Goal: Information Seeking & Learning: Learn about a topic

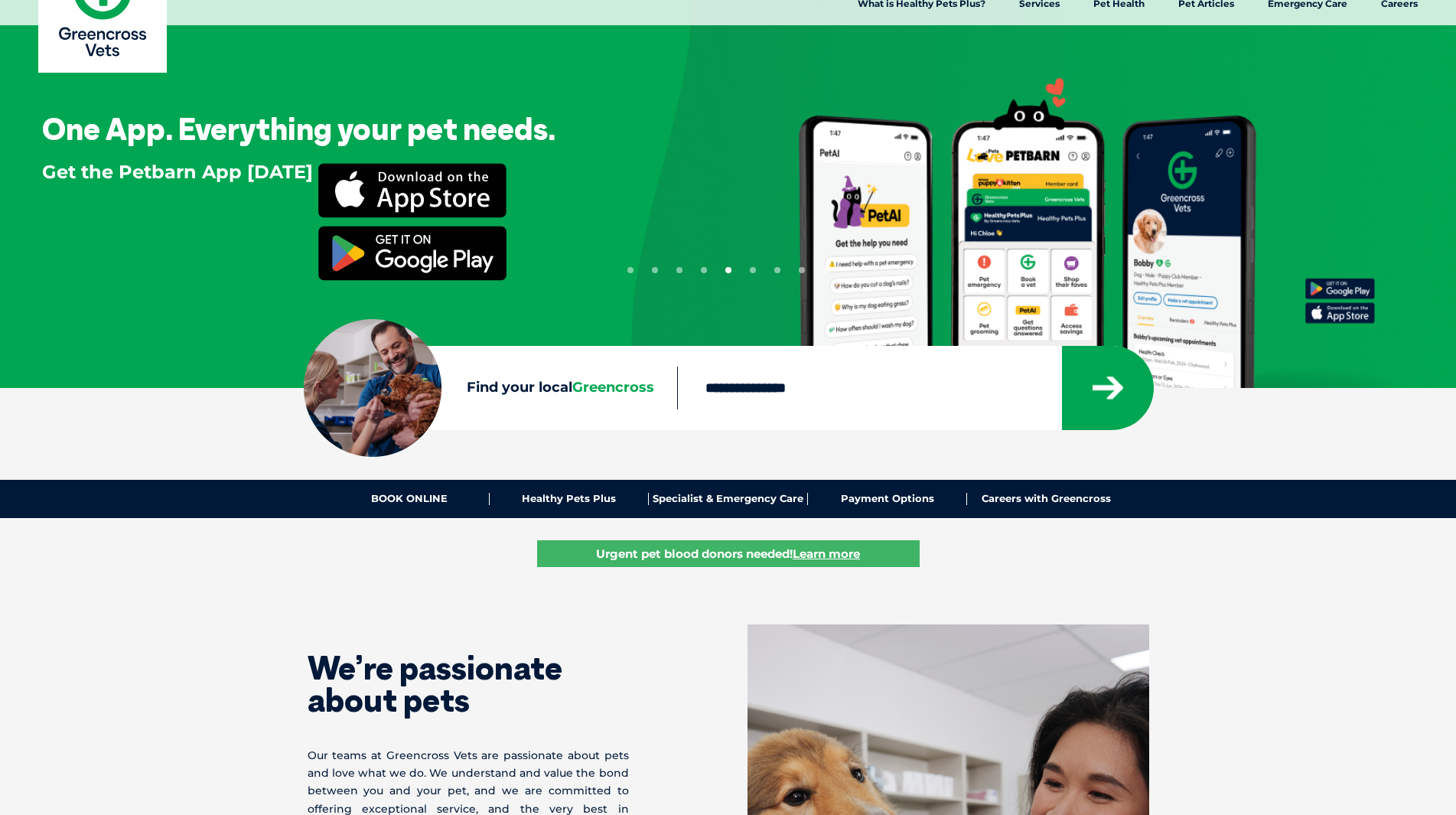
scroll to position [361, 0]
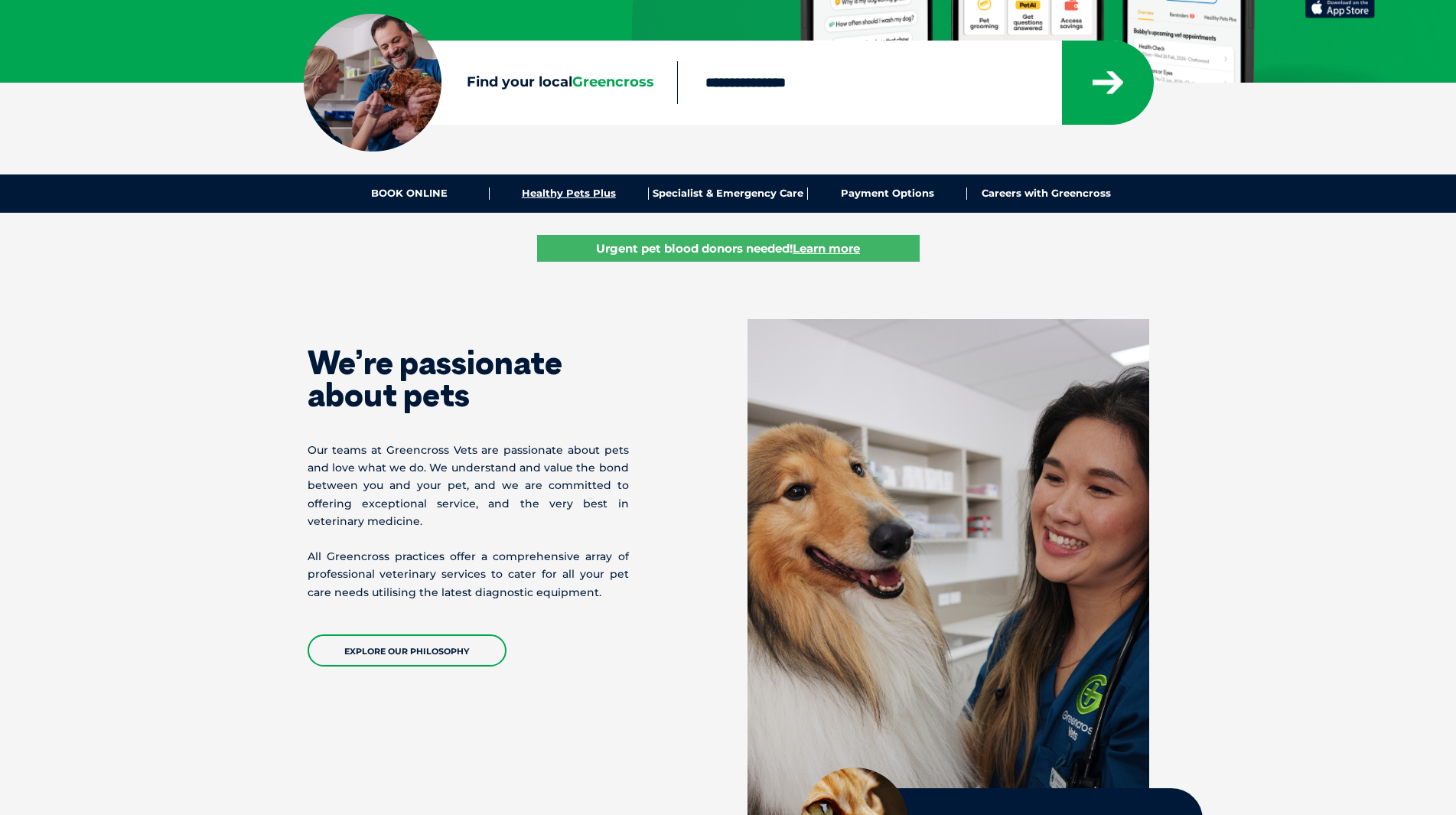
click at [599, 187] on link "Healthy Pets Plus" at bounding box center [569, 193] width 159 height 12
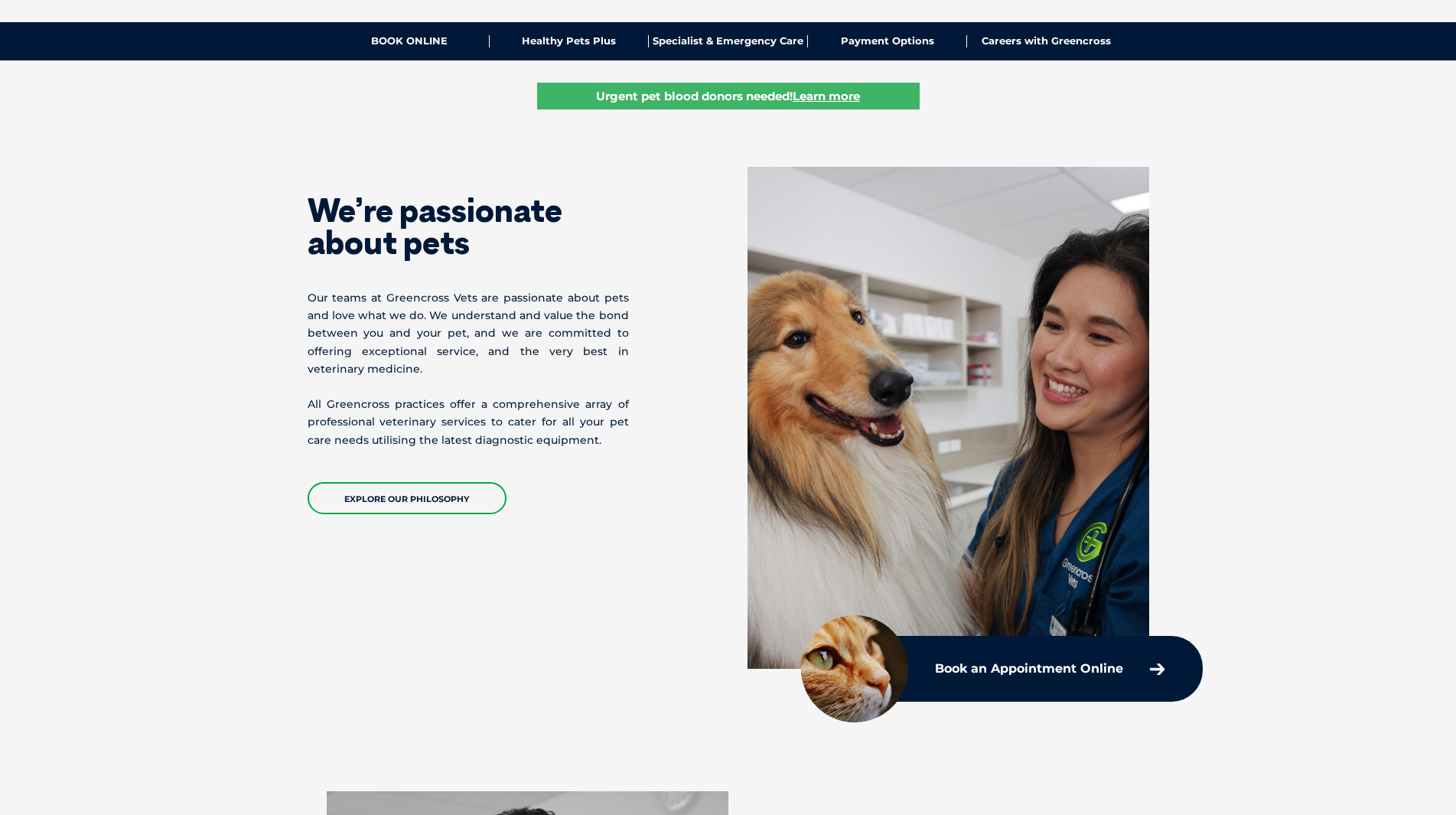
scroll to position [514, 0]
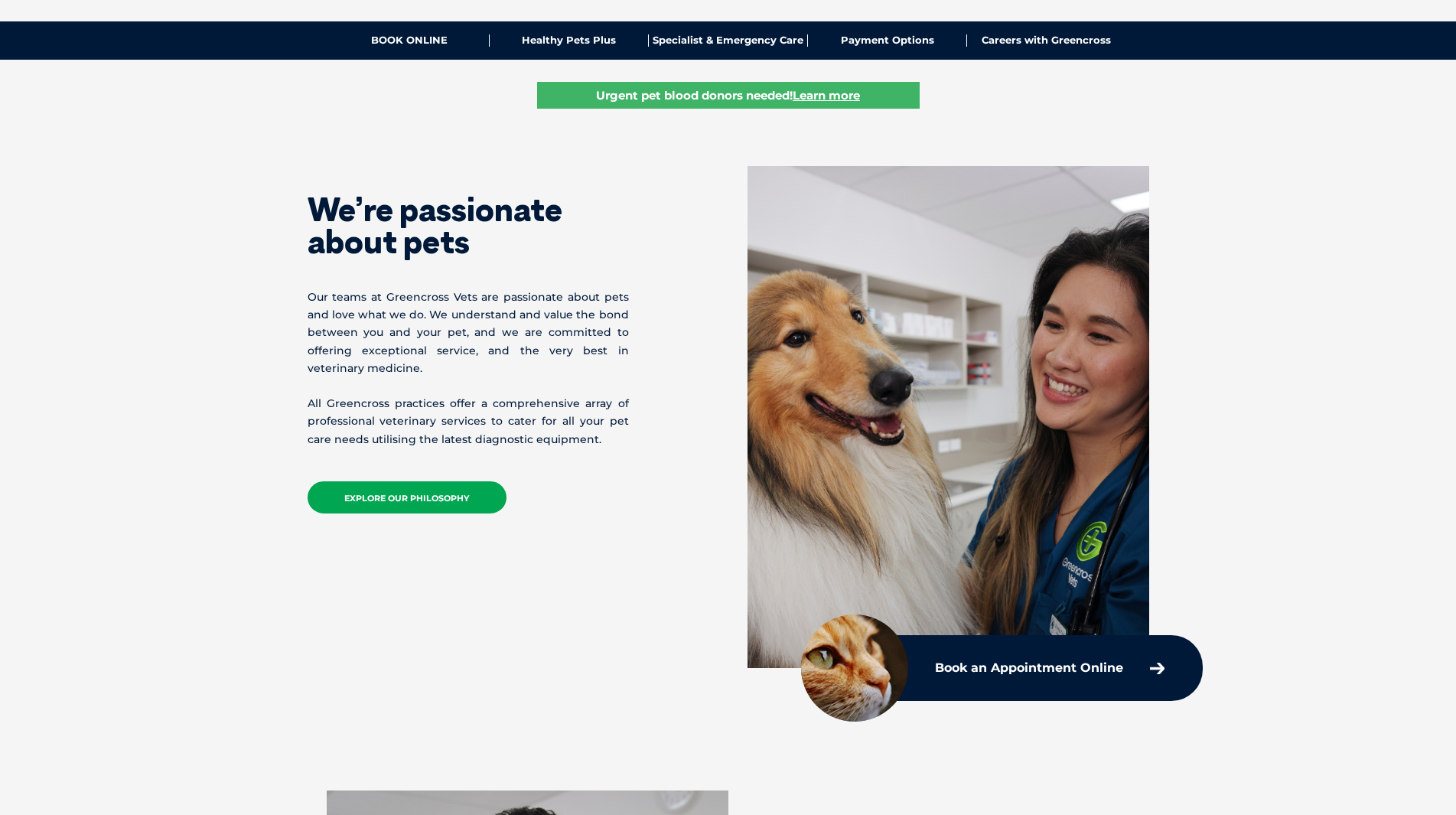
click at [460, 508] on link "EXPLORE OUR PHILOSOPHY" at bounding box center [406, 497] width 199 height 32
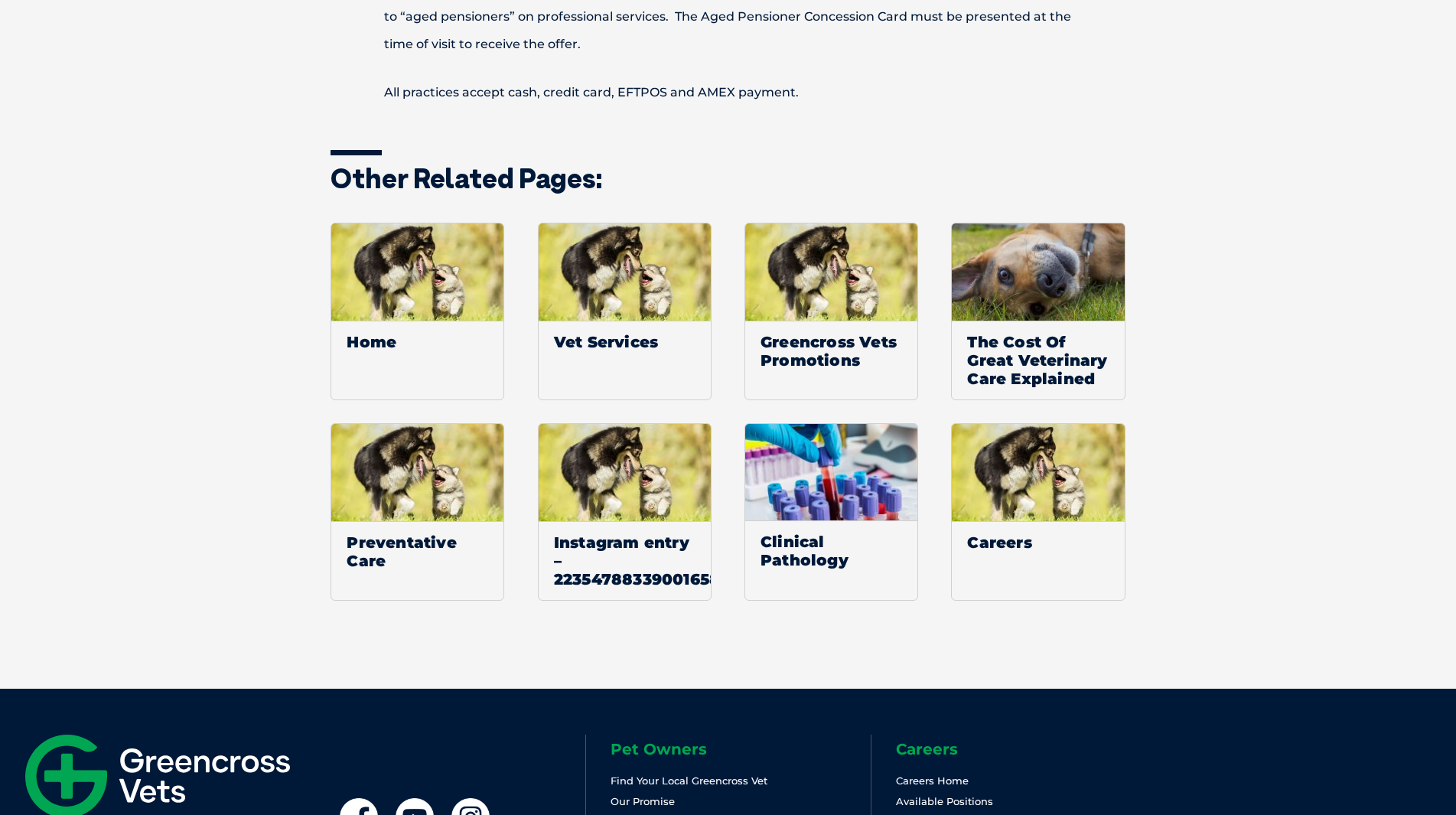
scroll to position [2153, 0]
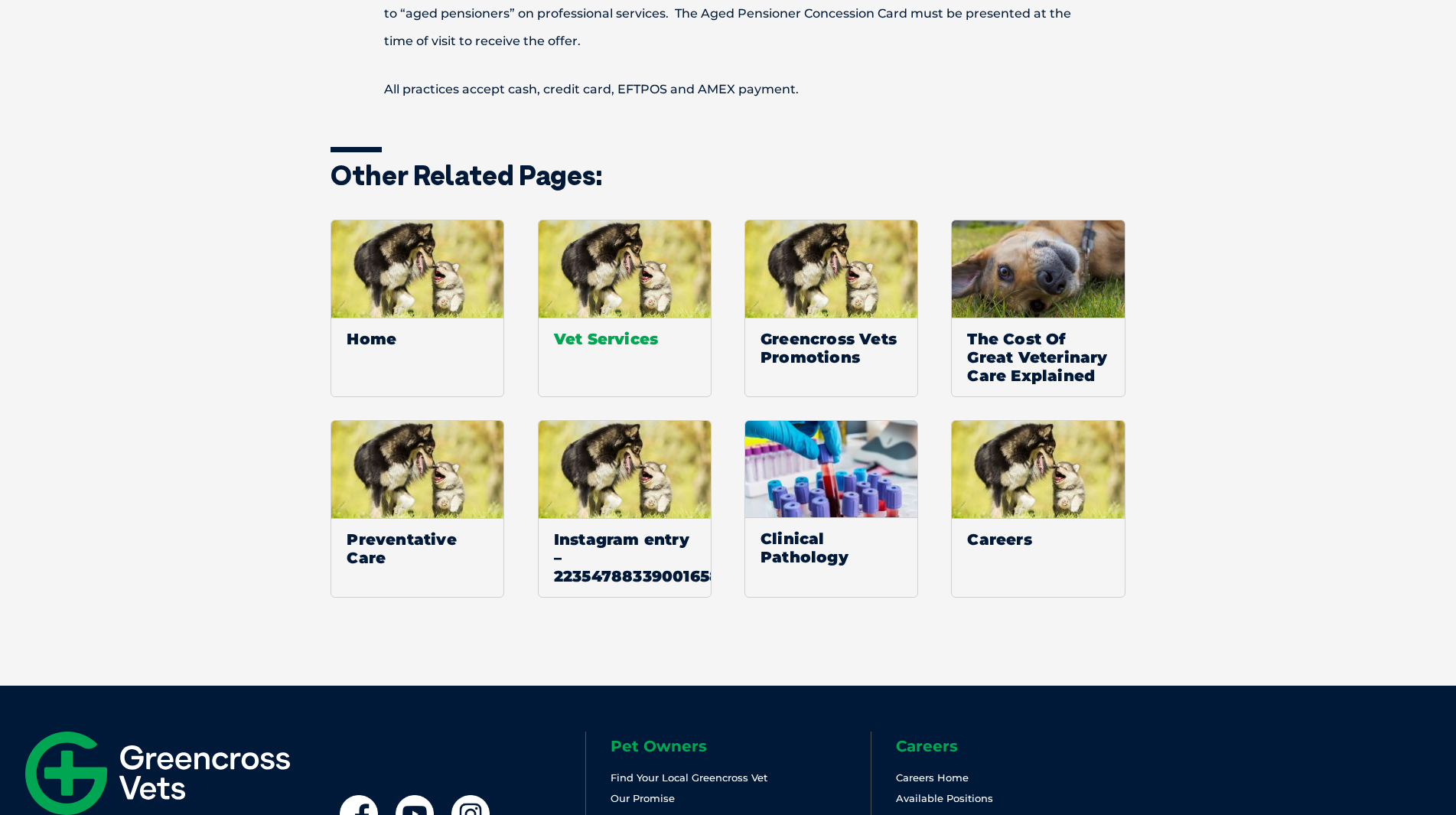
click at [627, 317] on span "Vet Services" at bounding box center [624, 338] width 172 height 42
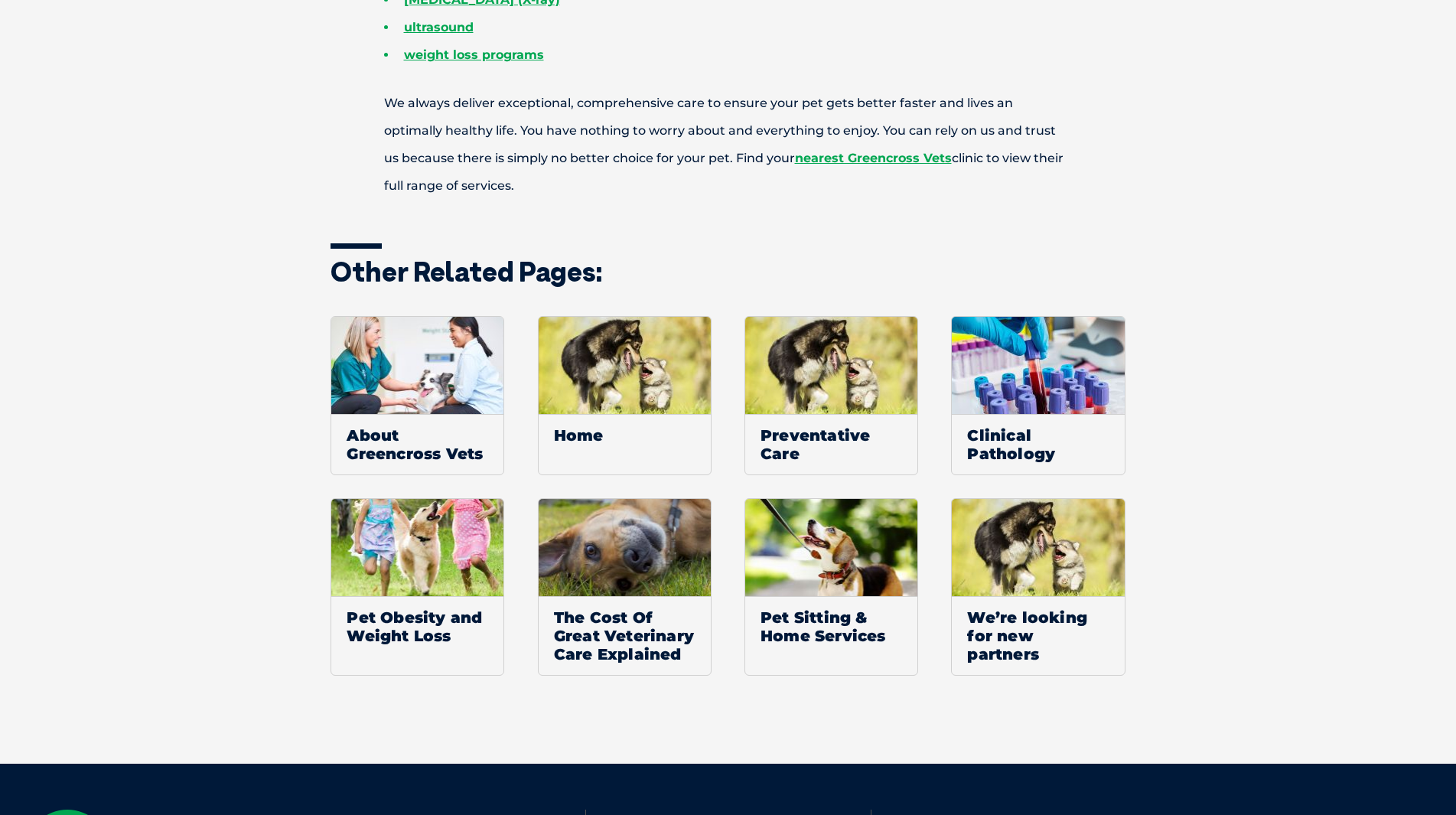
scroll to position [1144, 0]
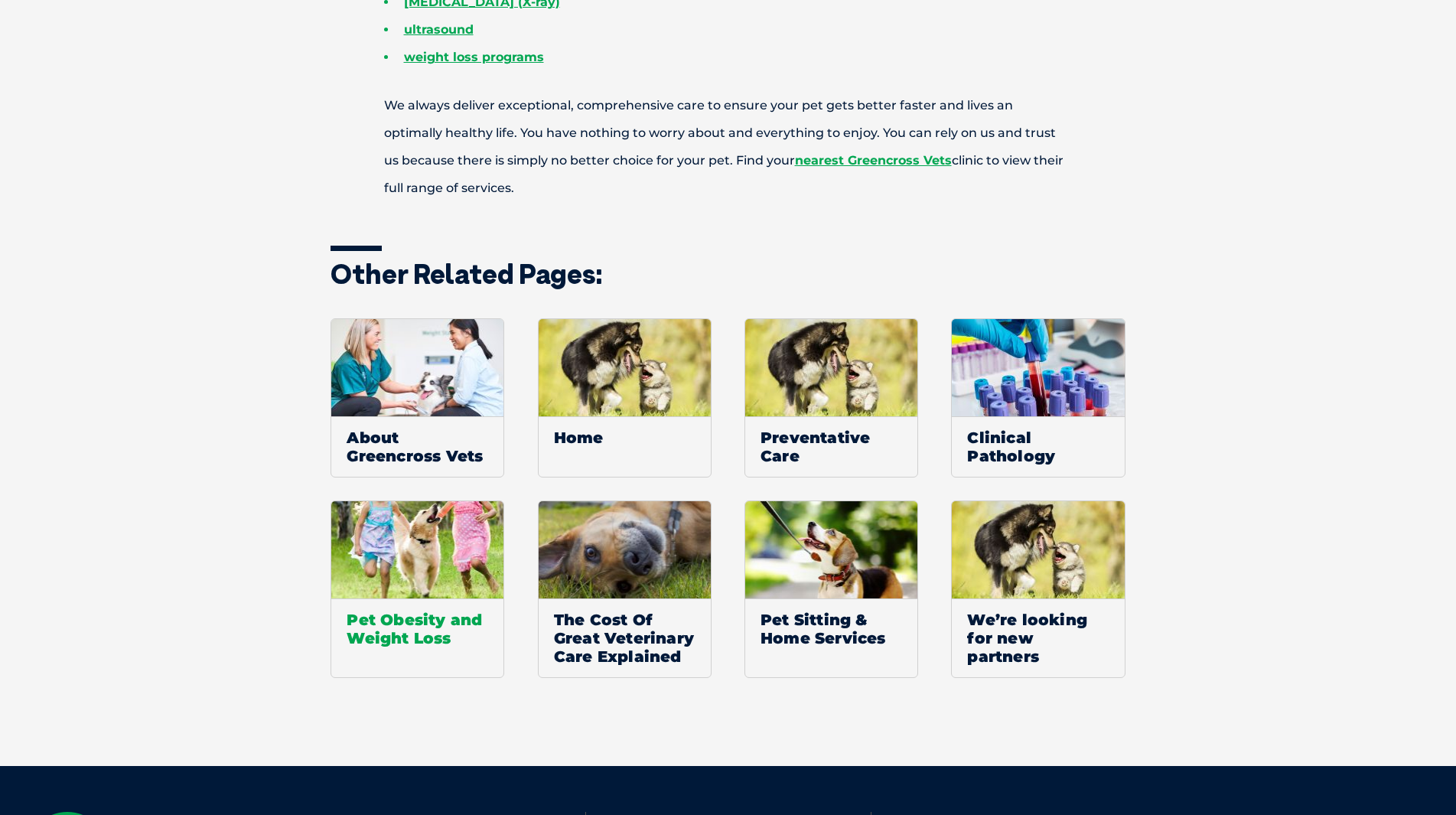
click at [420, 544] on img at bounding box center [417, 549] width 172 height 97
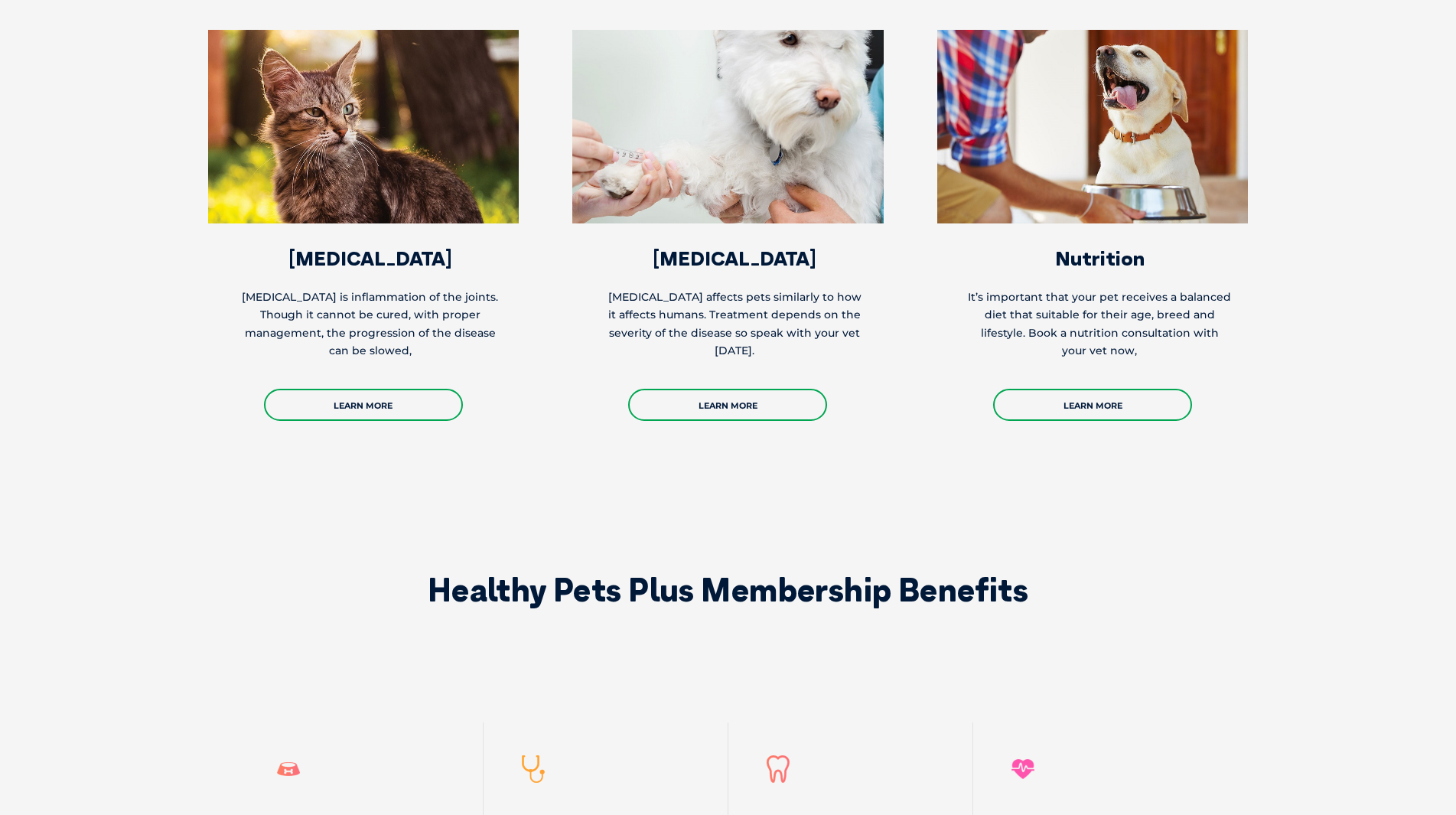
scroll to position [2780, 0]
